Goal: Task Accomplishment & Management: Use online tool/utility

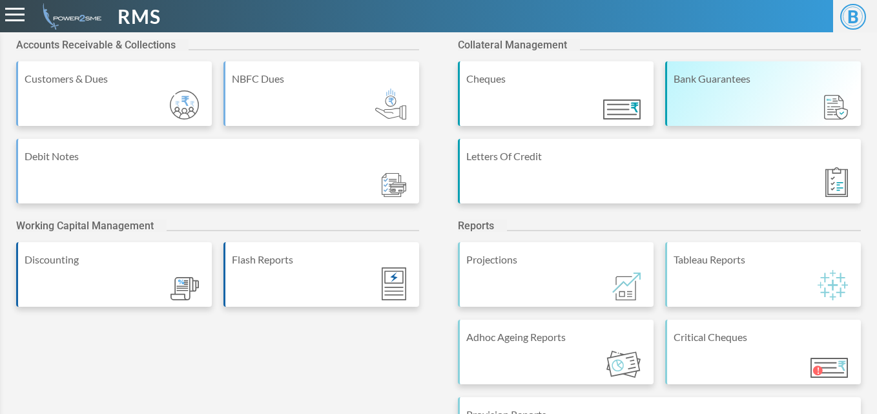
click at [712, 87] on div "Bank Guarantees" at bounding box center [763, 93] width 196 height 65
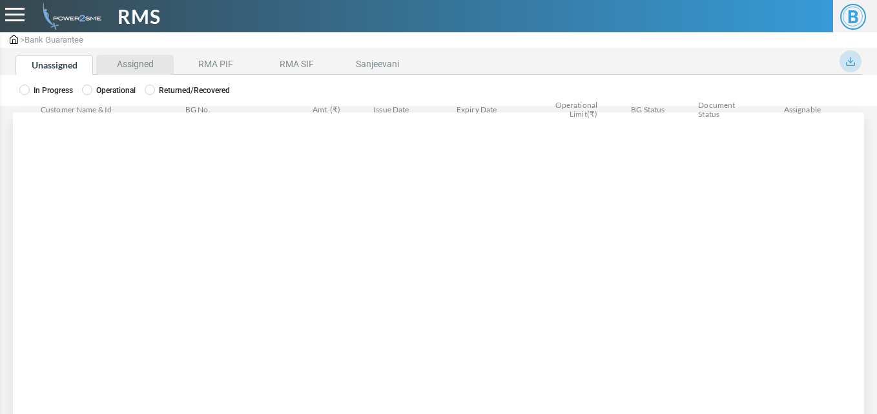
click at [151, 65] on li "Assigned" at bounding box center [135, 65] width 78 height 20
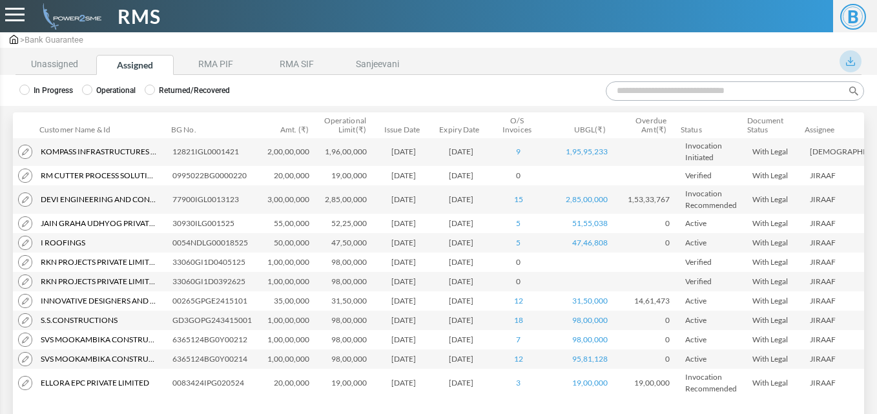
click at [853, 61] on img at bounding box center [850, 61] width 9 height 9
click at [787, 139] on link "Export" at bounding box center [809, 135] width 85 height 19
click at [232, 59] on li "RMA PIF" at bounding box center [216, 65] width 78 height 20
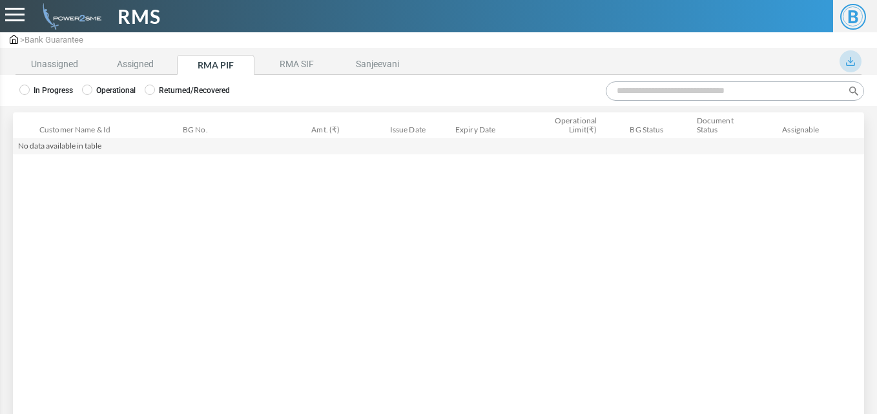
click at [122, 92] on label "Operational" at bounding box center [109, 91] width 54 height 12
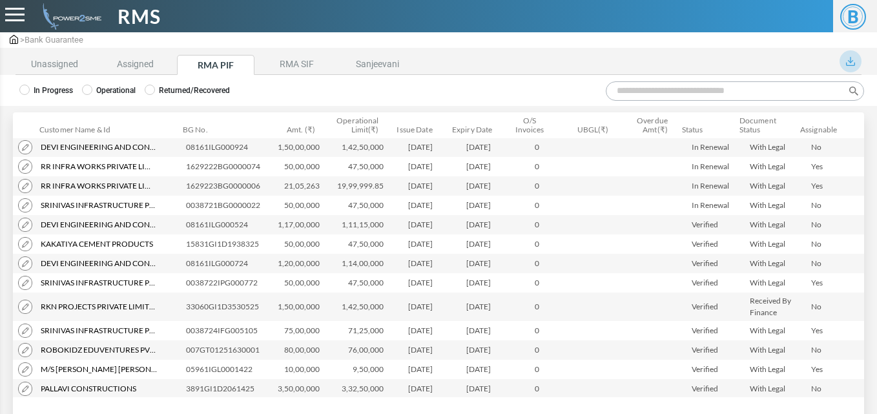
click at [849, 62] on img at bounding box center [850, 61] width 9 height 9
click at [788, 135] on link "Export" at bounding box center [809, 135] width 85 height 19
click at [307, 65] on li "RMA SIF" at bounding box center [297, 65] width 78 height 20
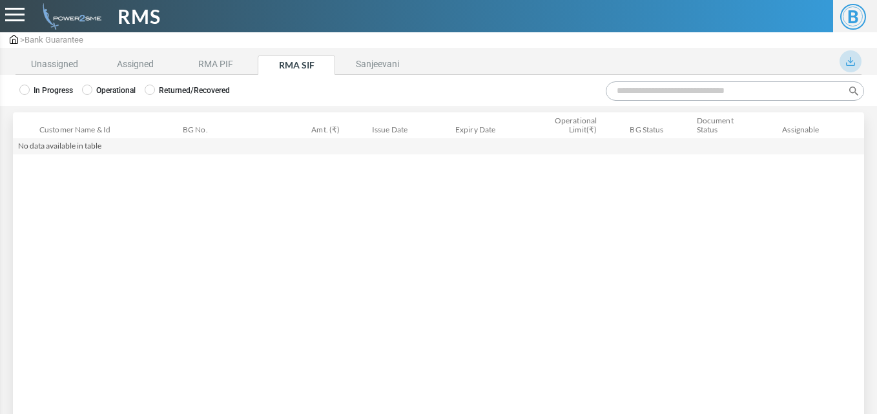
click at [207, 85] on label "Returned/Recovered" at bounding box center [187, 91] width 85 height 12
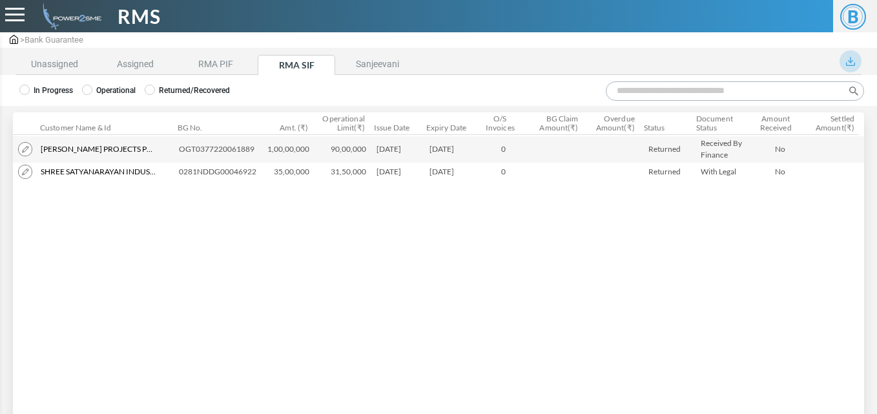
click at [125, 85] on label "Operational" at bounding box center [109, 91] width 54 height 12
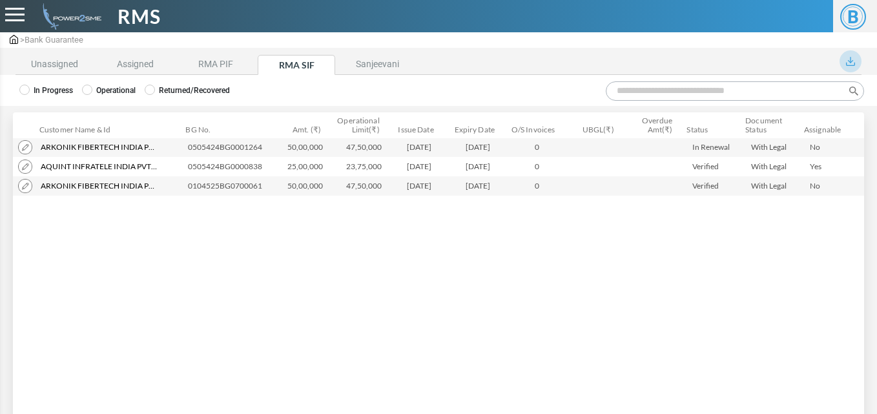
click at [853, 57] on img at bounding box center [850, 61] width 9 height 9
click at [796, 137] on img at bounding box center [795, 134] width 8 height 8
click at [79, 65] on li "Unassigned" at bounding box center [55, 65] width 78 height 20
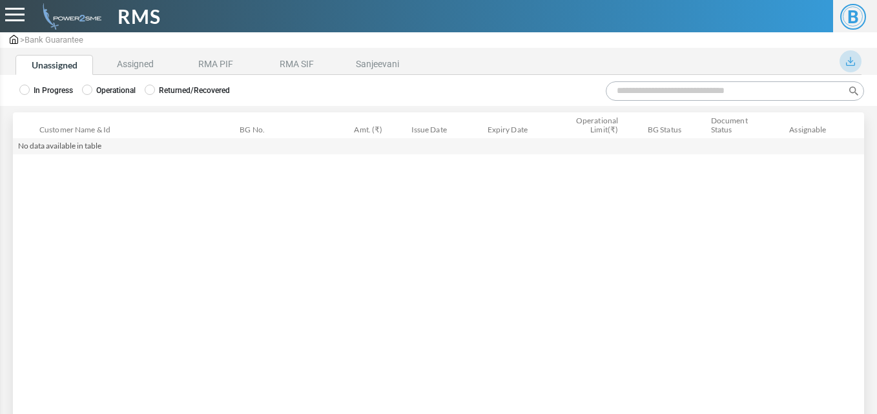
click at [107, 93] on label "Operational" at bounding box center [109, 91] width 54 height 12
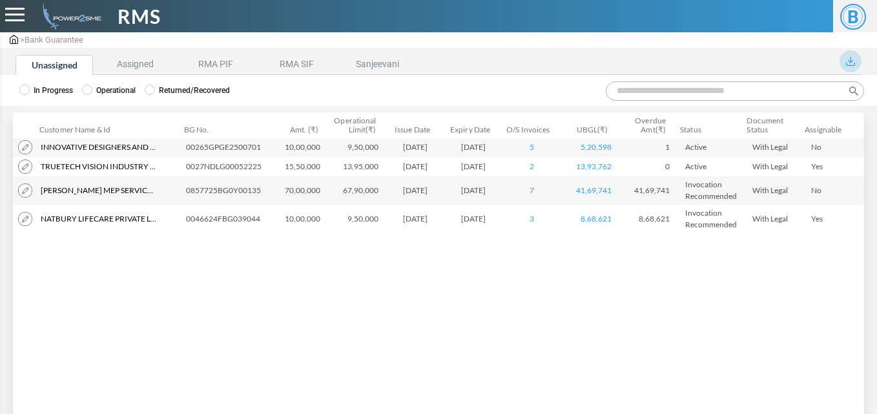
click at [855, 63] on img at bounding box center [850, 61] width 9 height 9
click at [801, 136] on link "Export" at bounding box center [809, 135] width 85 height 19
